Goal: Information Seeking & Learning: Learn about a topic

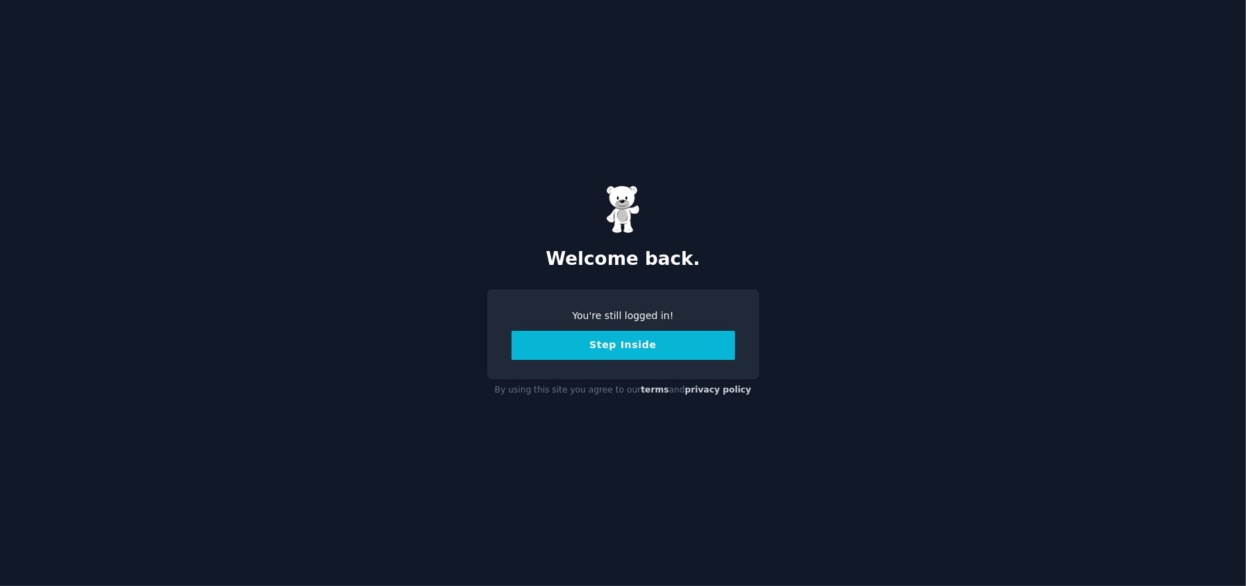
click at [649, 352] on button "Step Inside" at bounding box center [622, 345] width 223 height 29
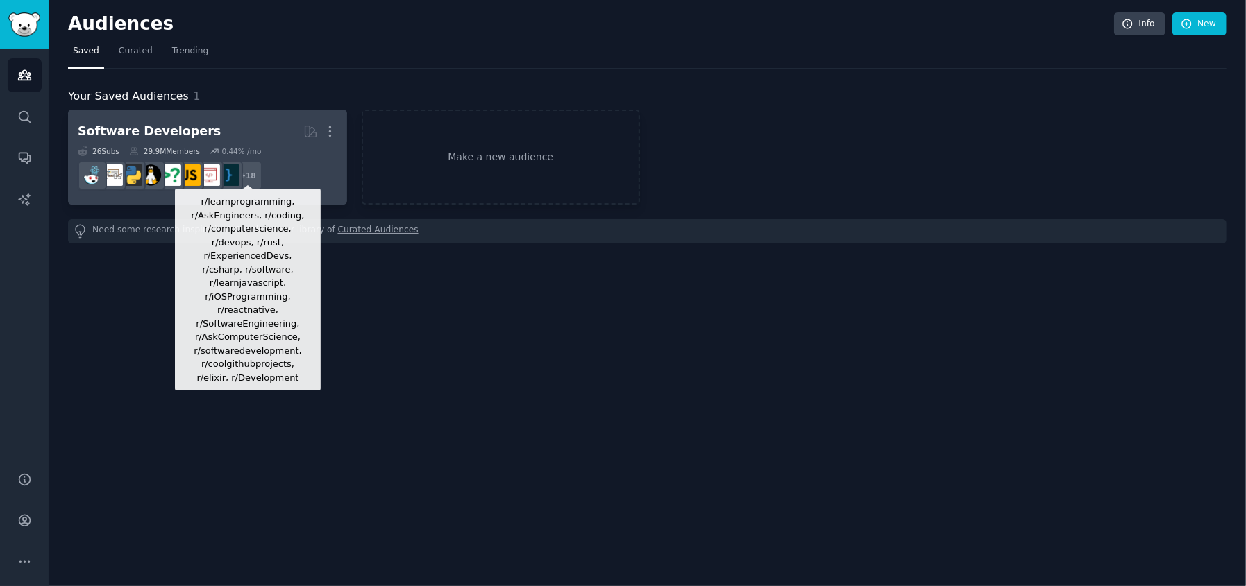
click at [254, 181] on div "+ 18" at bounding box center [247, 175] width 29 height 29
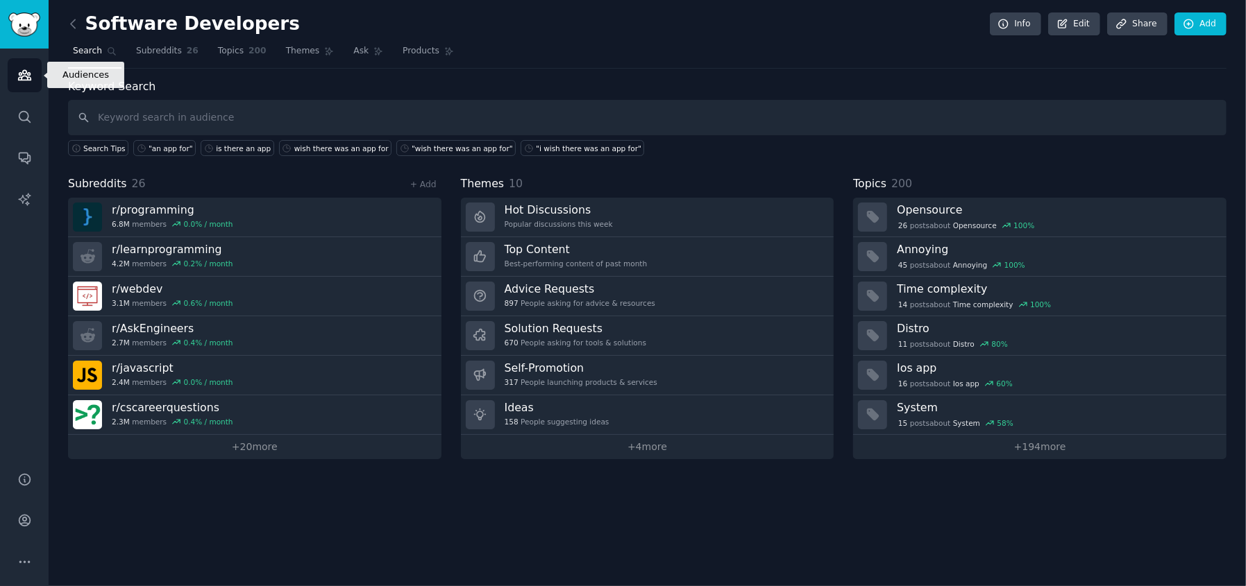
click at [28, 65] on link "Audiences" at bounding box center [25, 75] width 34 height 34
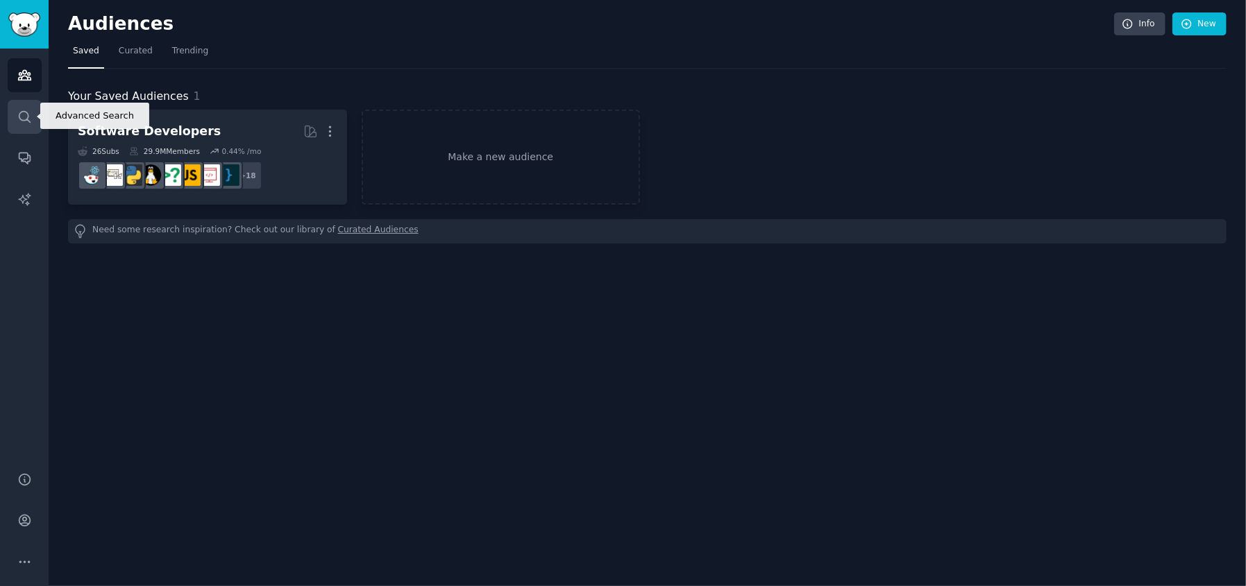
click at [24, 124] on link "Search" at bounding box center [25, 117] width 34 height 34
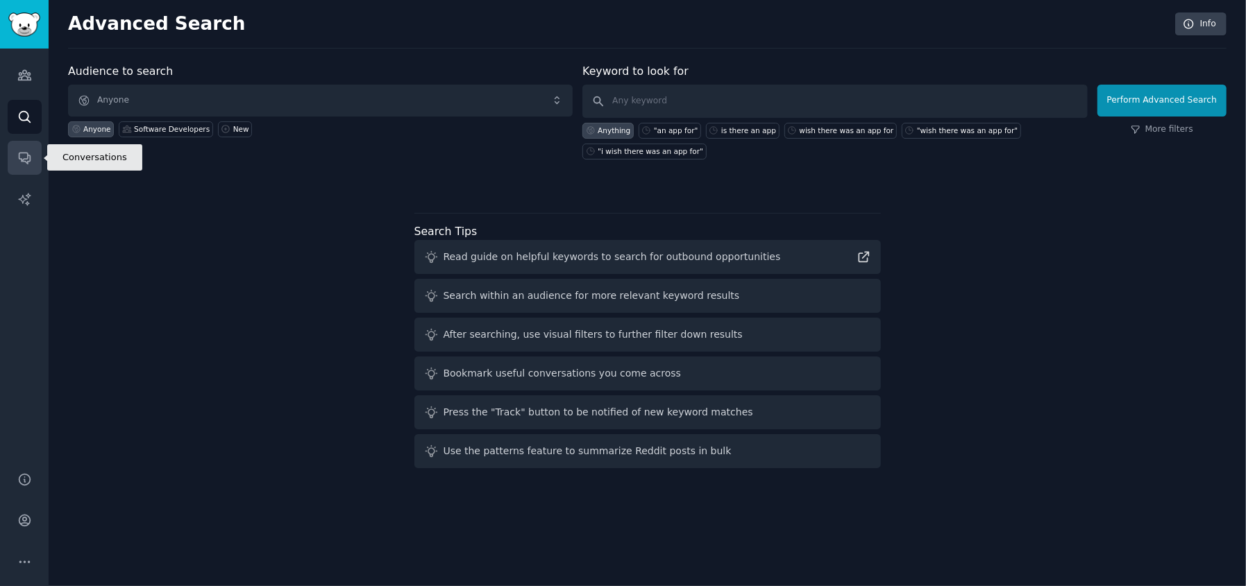
click at [17, 160] on icon "Sidebar" at bounding box center [24, 158] width 15 height 15
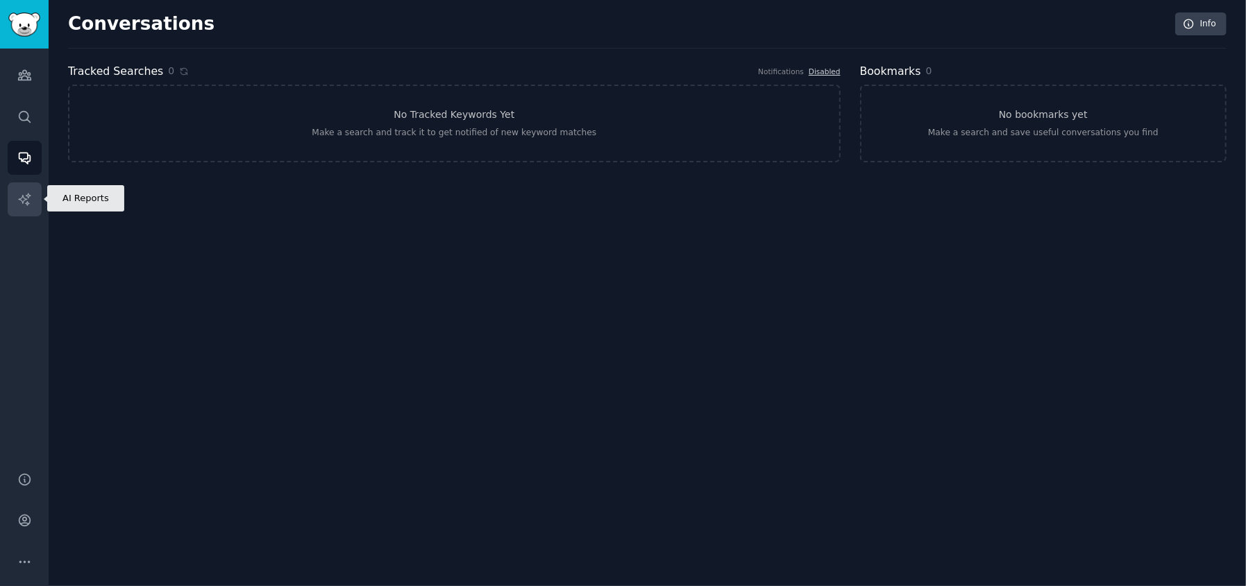
click at [22, 184] on link "AI Reports" at bounding box center [25, 199] width 34 height 34
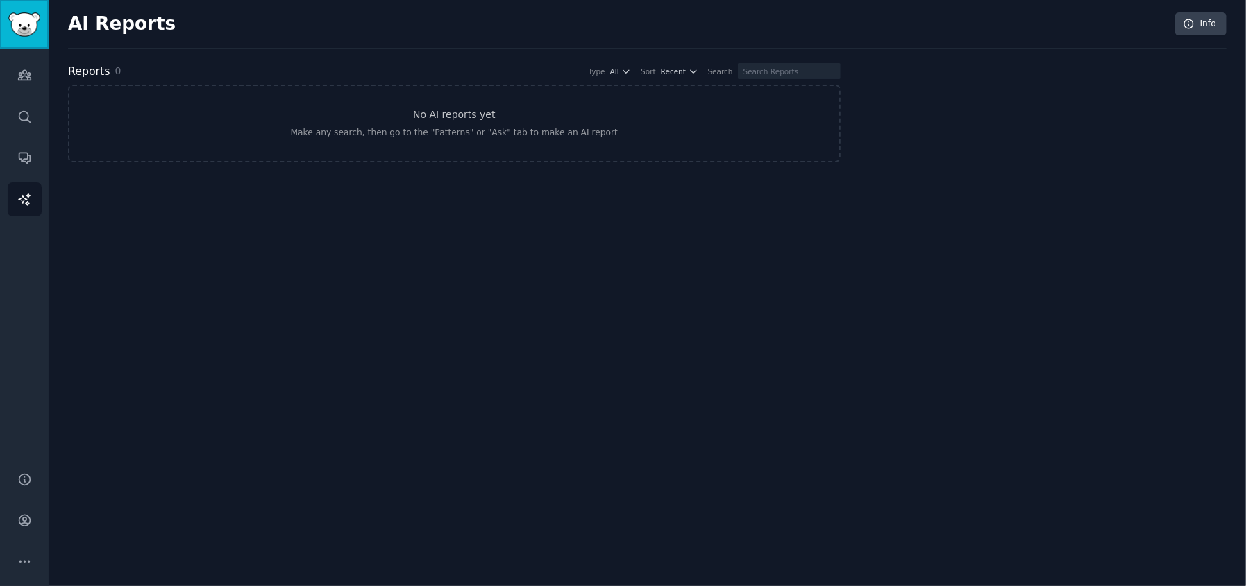
click at [17, 39] on link "Sidebar" at bounding box center [24, 24] width 49 height 49
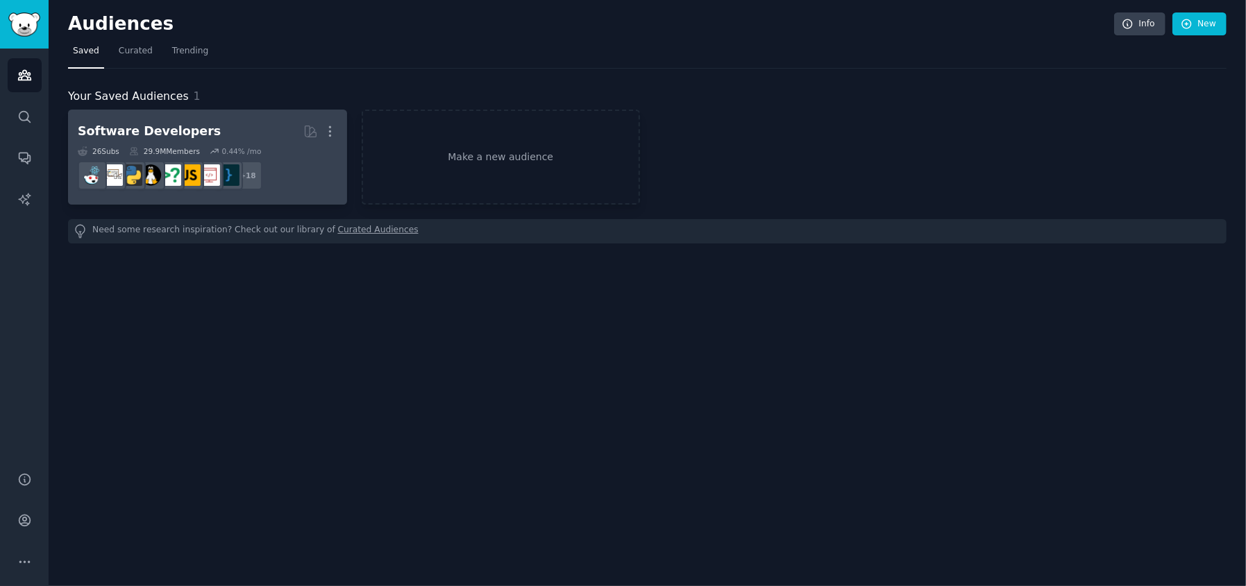
click at [264, 121] on h2 "Software Developers More" at bounding box center [208, 131] width 260 height 24
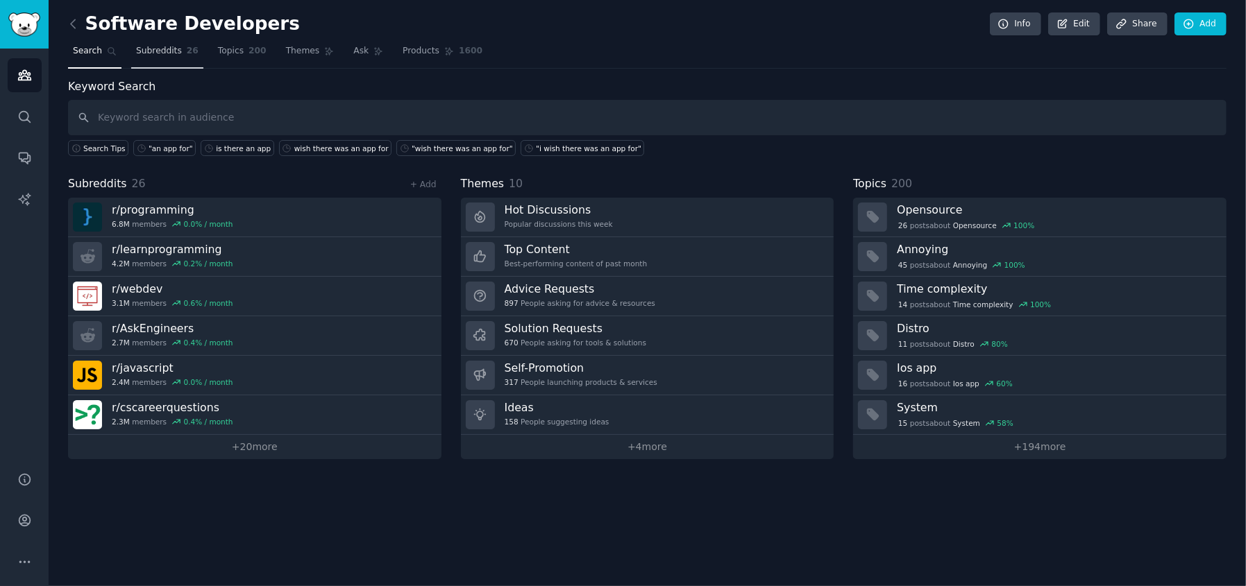
click at [162, 48] on span "Subreddits" at bounding box center [159, 51] width 46 height 12
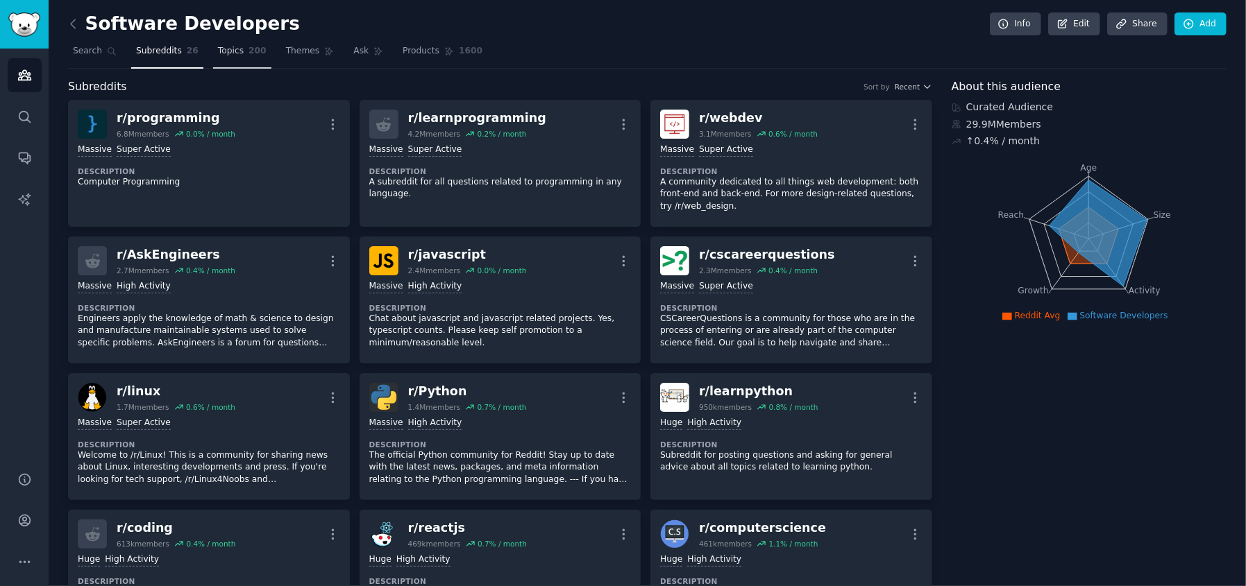
click at [219, 53] on span "Topics" at bounding box center [231, 51] width 26 height 12
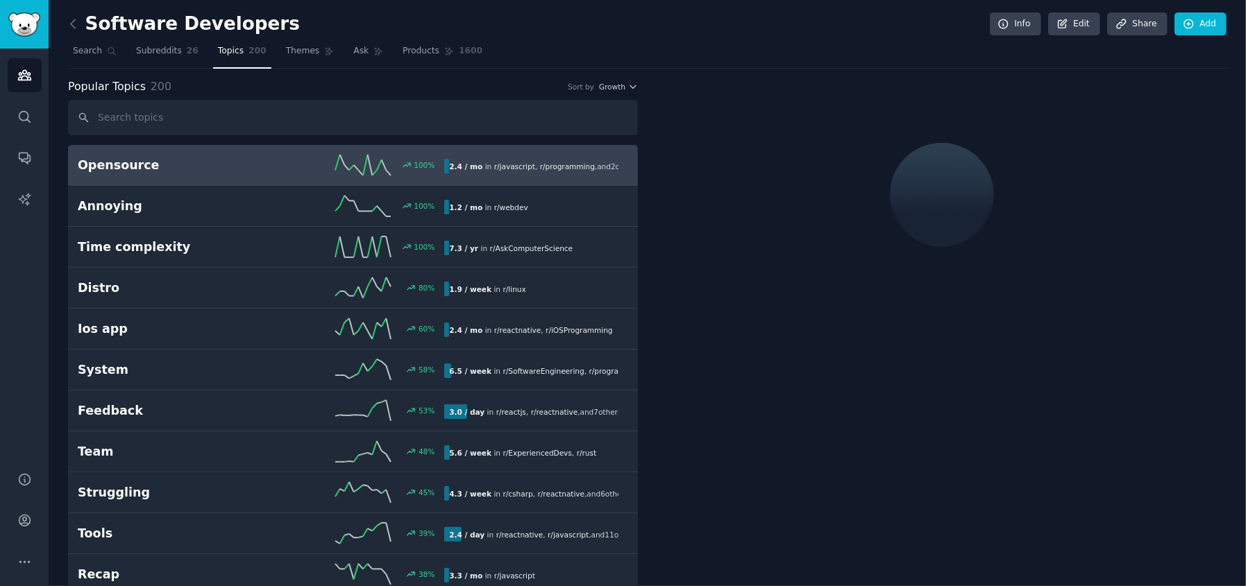
click at [119, 56] on nav "Search Subreddits 26 Topics 200 Themes Ask Products 1600" at bounding box center [647, 54] width 1158 height 28
click at [94, 56] on span "Search" at bounding box center [87, 51] width 29 height 12
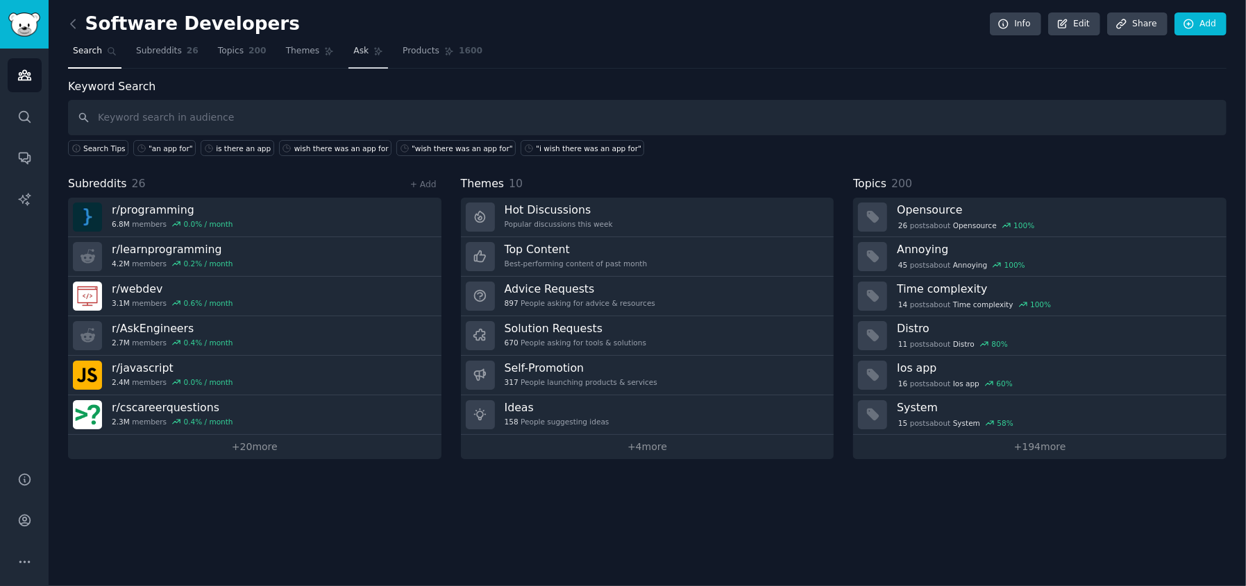
click at [373, 54] on icon at bounding box center [378, 51] width 10 height 10
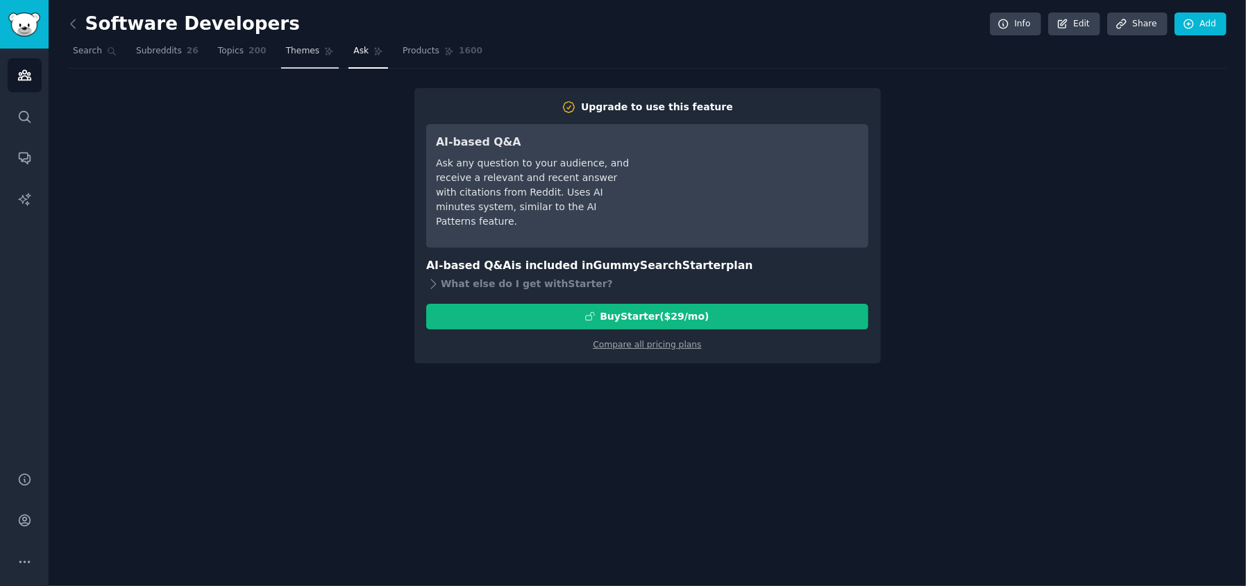
click at [286, 54] on span "Themes" at bounding box center [303, 51] width 34 height 12
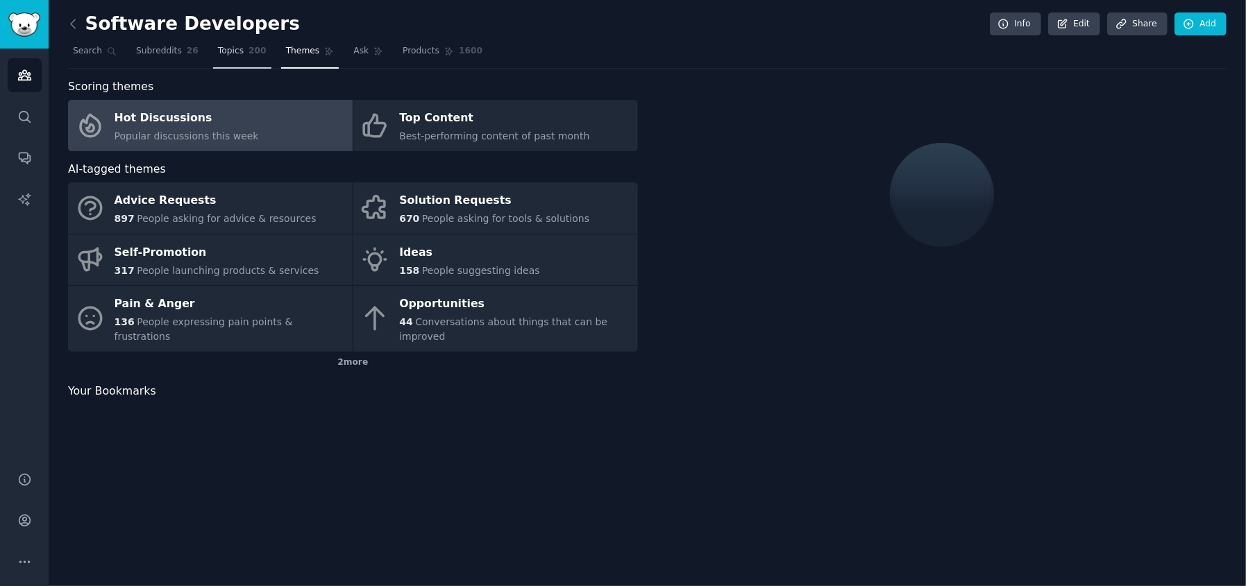
click at [227, 47] on span "Topics" at bounding box center [231, 51] width 26 height 12
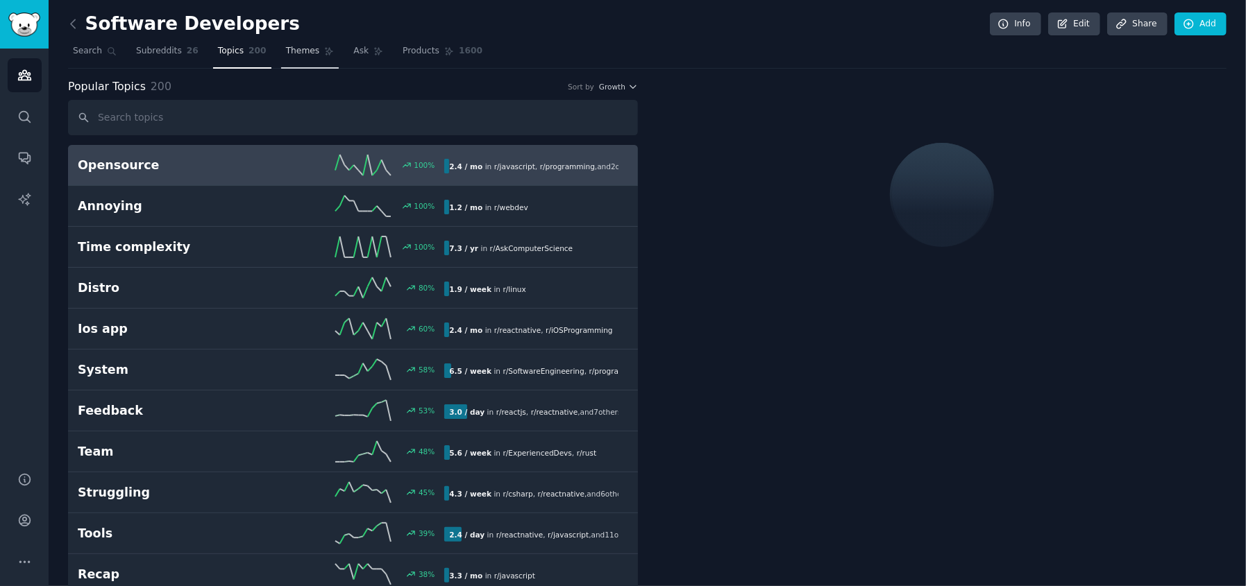
click at [324, 49] on icon at bounding box center [329, 51] width 10 height 10
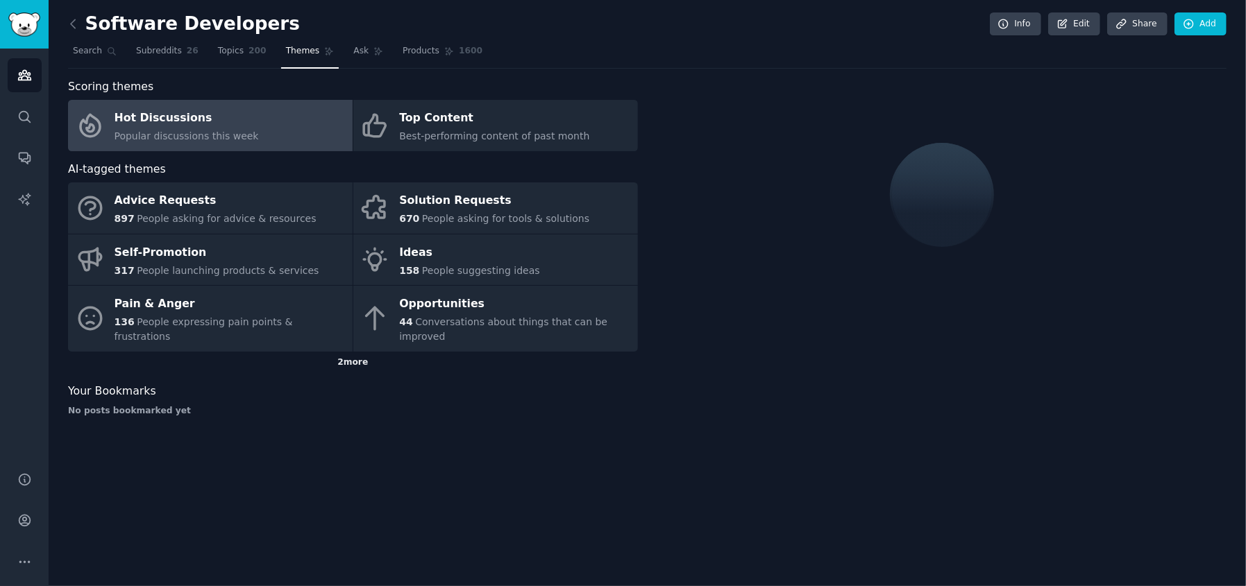
click at [339, 352] on div "2 more" at bounding box center [353, 363] width 570 height 22
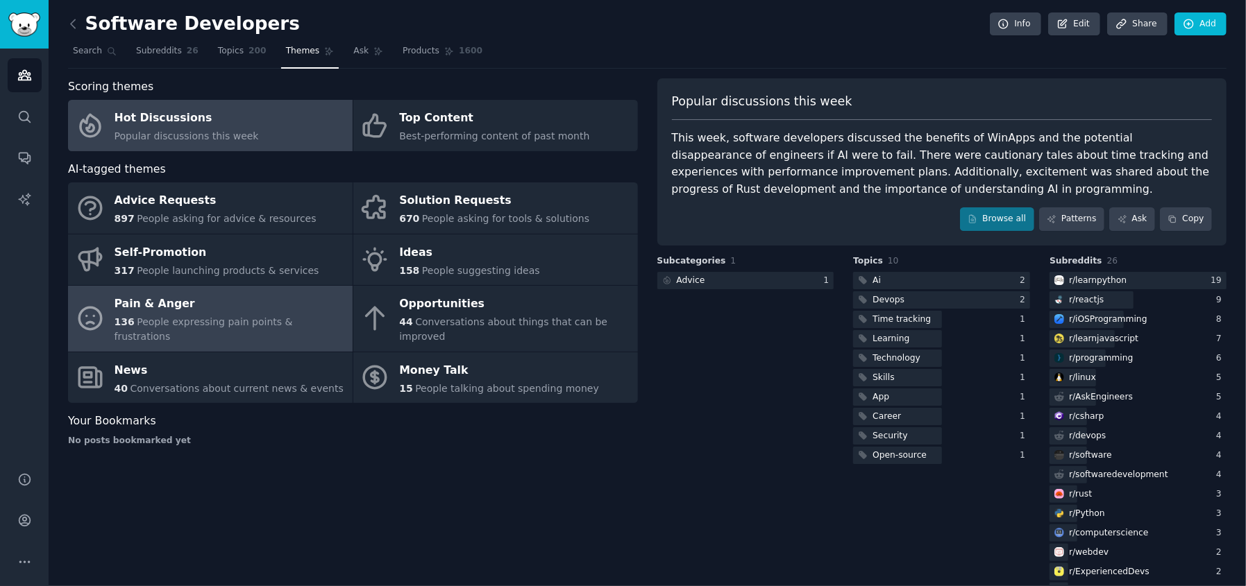
click at [186, 329] on div "136 People expressing pain points & frustrations" at bounding box center [229, 329] width 231 height 29
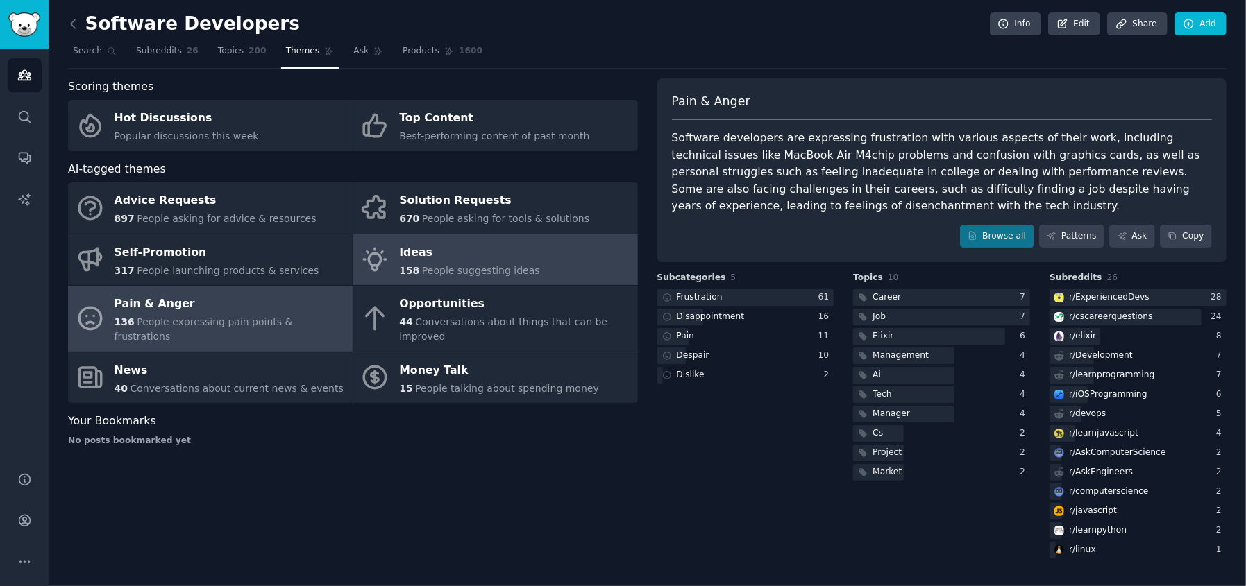
click at [540, 267] on link "Ideas 158 People suggesting ideas" at bounding box center [495, 260] width 285 height 51
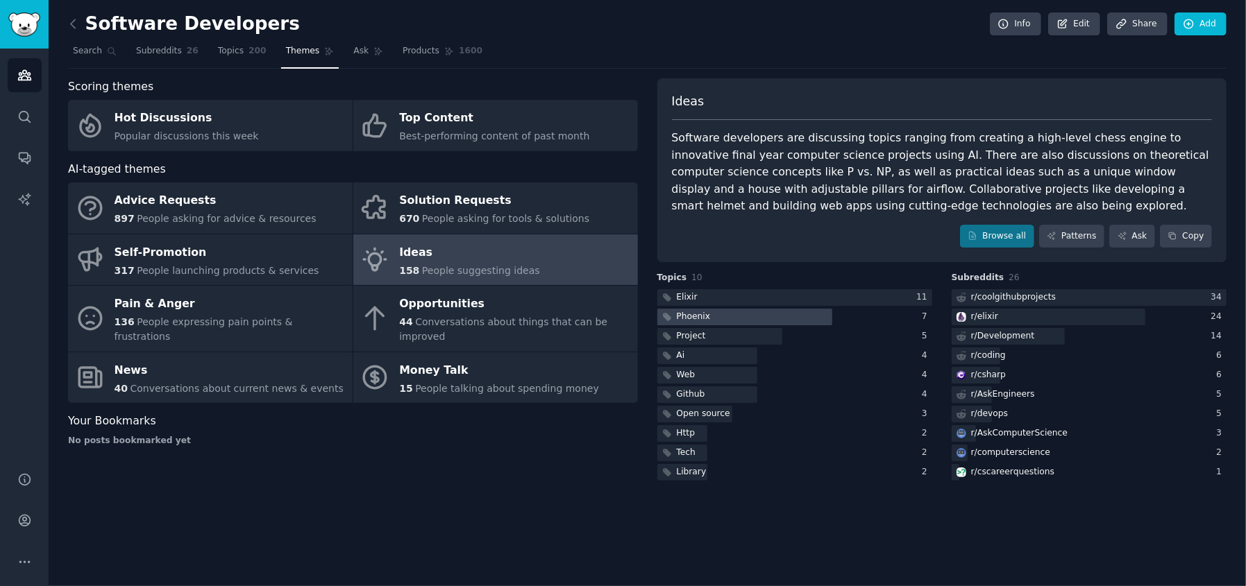
click at [780, 310] on div at bounding box center [744, 317] width 175 height 17
